Goal: Task Accomplishment & Management: Complete application form

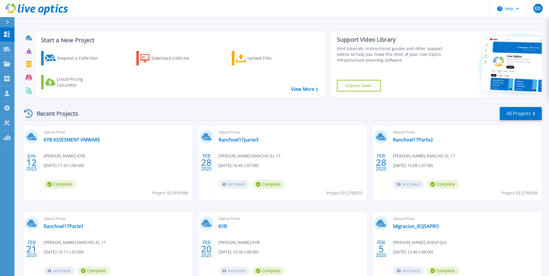
drag, startPoint x: 117, startPoint y: 102, endPoint x: 108, endPoint y: 85, distance: 19.8
click at [118, 102] on div "Recent Projects All Projects [DATE] Optical Prime KYB ASSESMENT VMWARE [PERSON_…" at bounding box center [281, 202] width 519 height 201
click at [93, 58] on div "Request a Collection" at bounding box center [81, 58] width 46 height 12
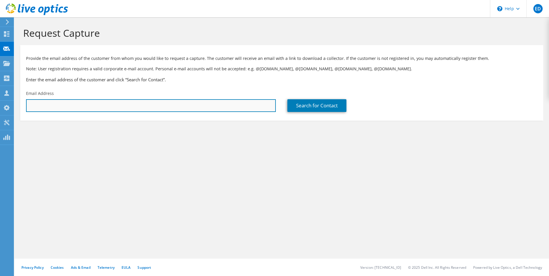
click at [148, 107] on input "text" at bounding box center [151, 105] width 250 height 13
type input "[EMAIL_ADDRESS][DOMAIN_NAME]"
click at [116, 102] on input "[EMAIL_ADDRESS][DOMAIN_NAME]" at bounding box center [151, 105] width 250 height 13
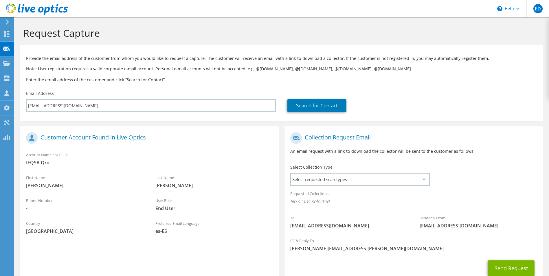
click at [217, 161] on span "IEQSA Qro" at bounding box center [149, 162] width 247 height 6
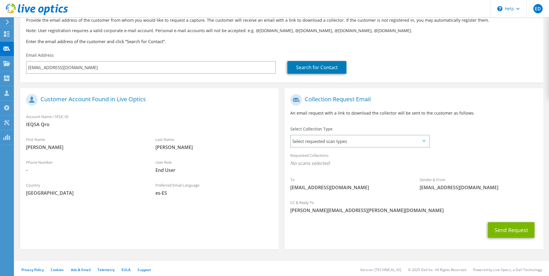
scroll to position [40, 0]
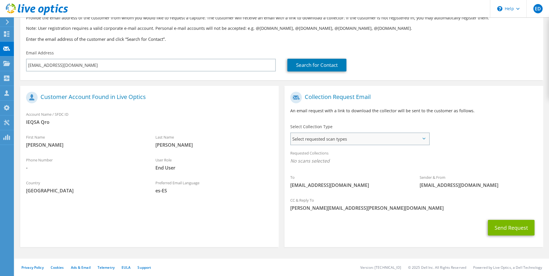
click at [341, 141] on span "Select requested scan types" at bounding box center [360, 139] width 138 height 12
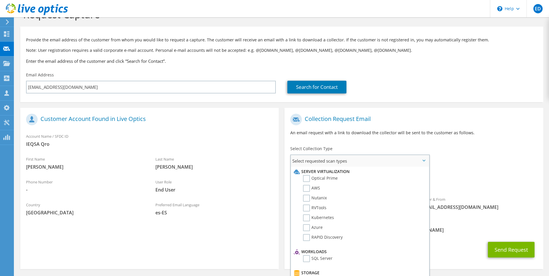
scroll to position [18, 0]
click at [308, 180] on label "Optical Prime" at bounding box center [320, 178] width 35 height 7
click at [0, 0] on input "Optical Prime" at bounding box center [0, 0] width 0 height 0
click at [305, 196] on label "Nutanix" at bounding box center [315, 198] width 24 height 7
click at [0, 0] on input "Nutanix" at bounding box center [0, 0] width 0 height 0
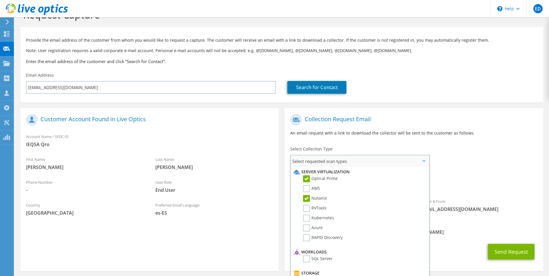
click at [308, 200] on label "Nutanix" at bounding box center [315, 198] width 24 height 7
click at [0, 0] on input "Nutanix" at bounding box center [0, 0] width 0 height 0
click at [498, 252] on button "Send Request" at bounding box center [511, 252] width 47 height 16
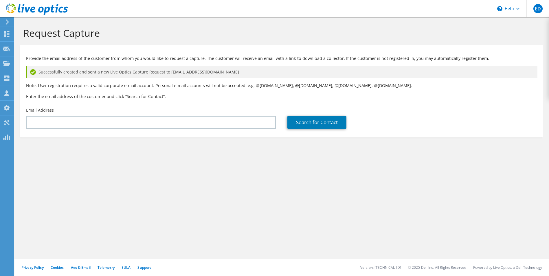
click at [255, 161] on section "Request Capture Provide the email address of the customer from whom you would l…" at bounding box center [281, 91] width 534 height 149
click at [188, 180] on div "Request Capture Provide the email address of the customer from whom you would l…" at bounding box center [281, 146] width 534 height 259
